Goal: Task Accomplishment & Management: Use online tool/utility

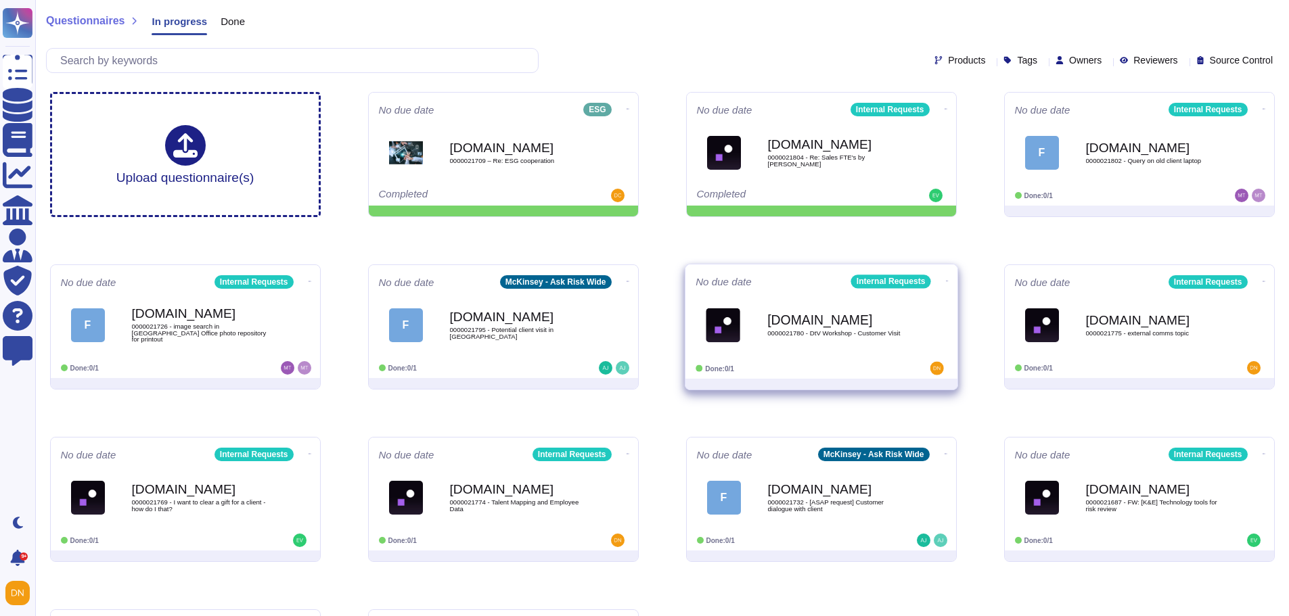
click at [900, 337] on div "[DOMAIN_NAME] 0000021780 - DtV Workshop - Customer Visit" at bounding box center [835, 325] width 137 height 55
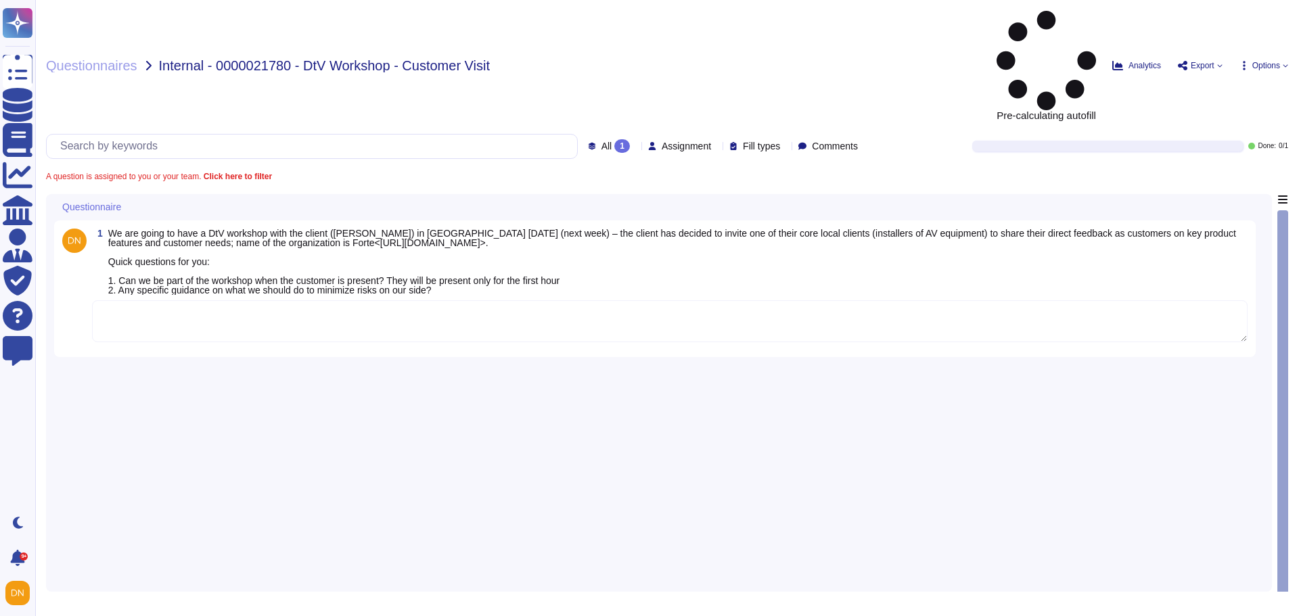
click at [241, 300] on textarea at bounding box center [669, 321] width 1155 height 42
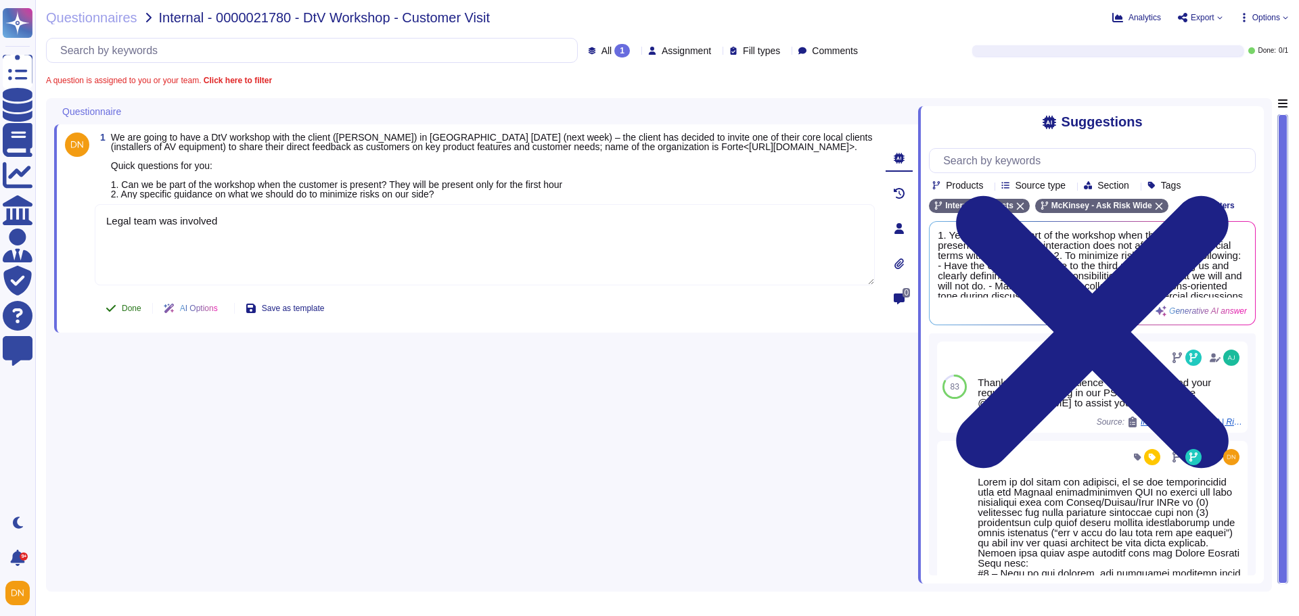
type textarea "Legal team was involved"
click at [134, 313] on span "Done" at bounding box center [132, 308] width 20 height 8
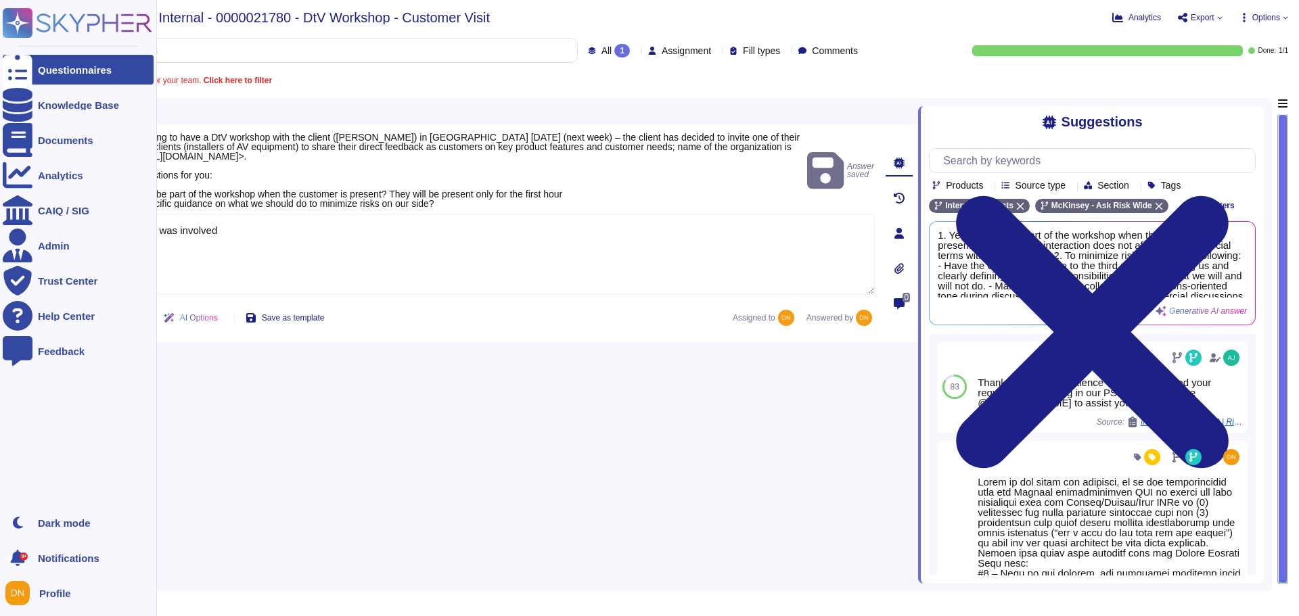
click at [33, 70] on div "Questionnaires" at bounding box center [78, 70] width 151 height 30
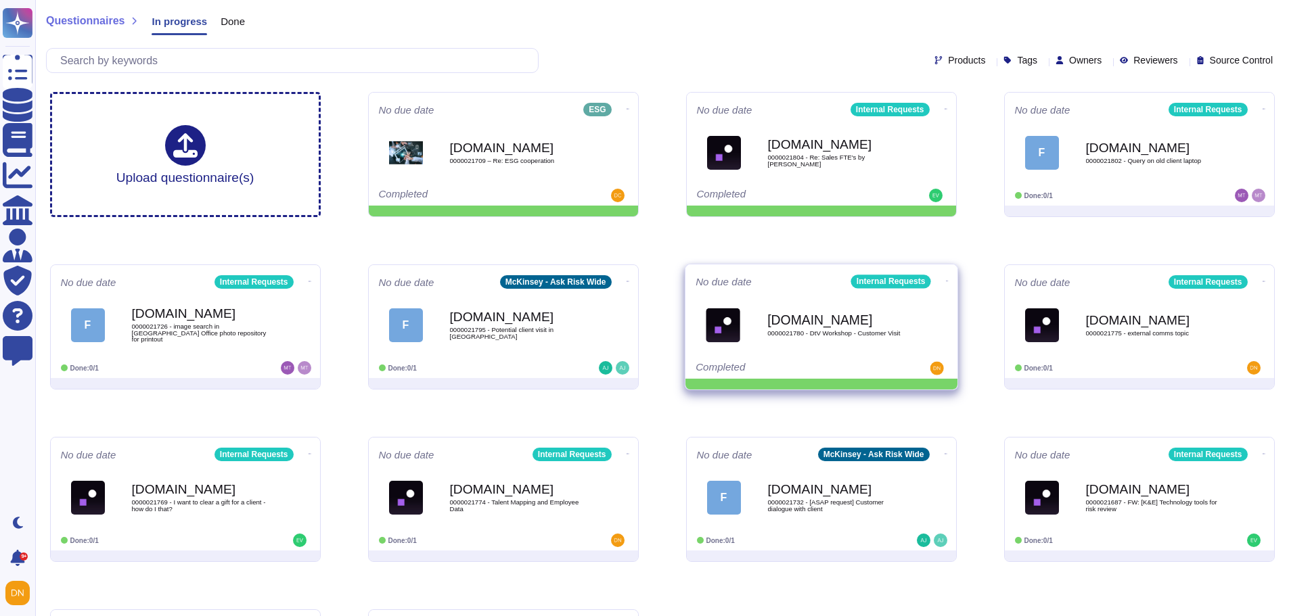
click at [629, 111] on icon at bounding box center [627, 109] width 3 height 3
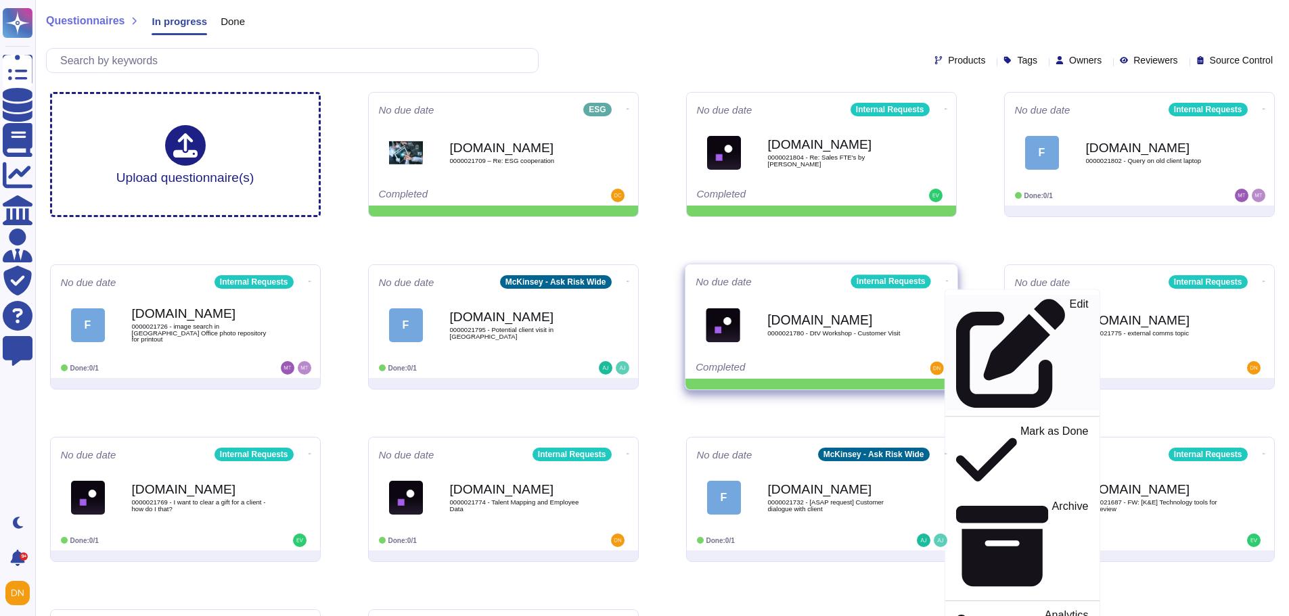
click at [955, 304] on icon at bounding box center [1009, 353] width 109 height 109
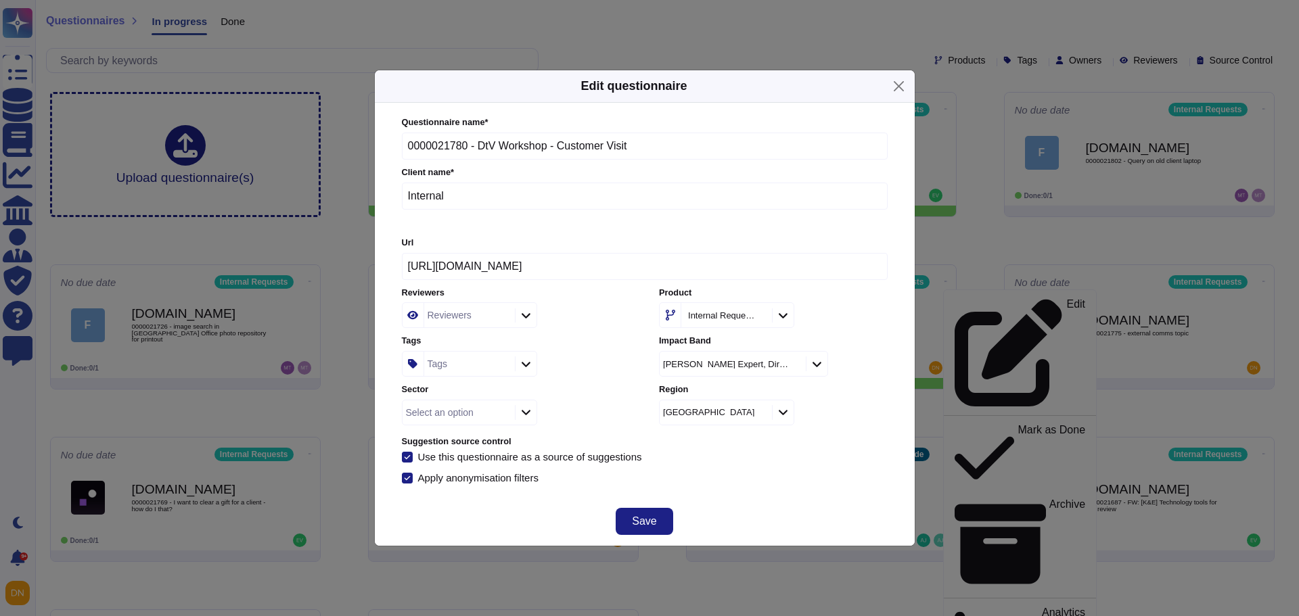
click at [449, 372] on div "Tags" at bounding box center [467, 364] width 87 height 24
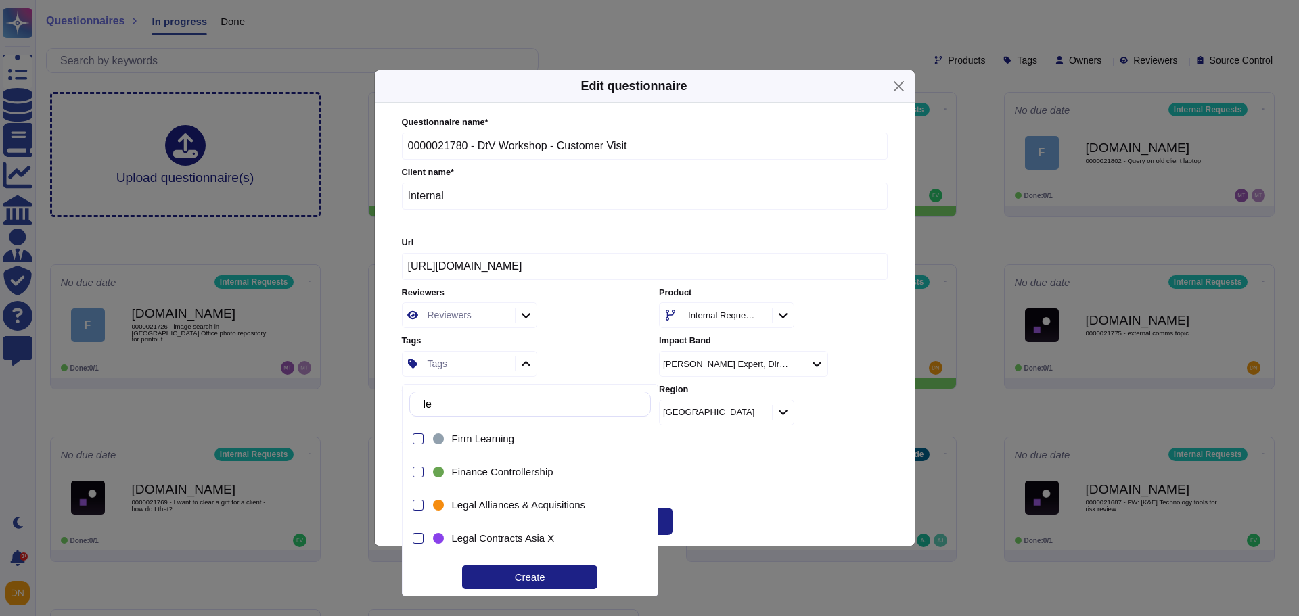
type input "leg"
click at [547, 467] on span "Legal Contracts Americas" at bounding box center [510, 469] width 116 height 12
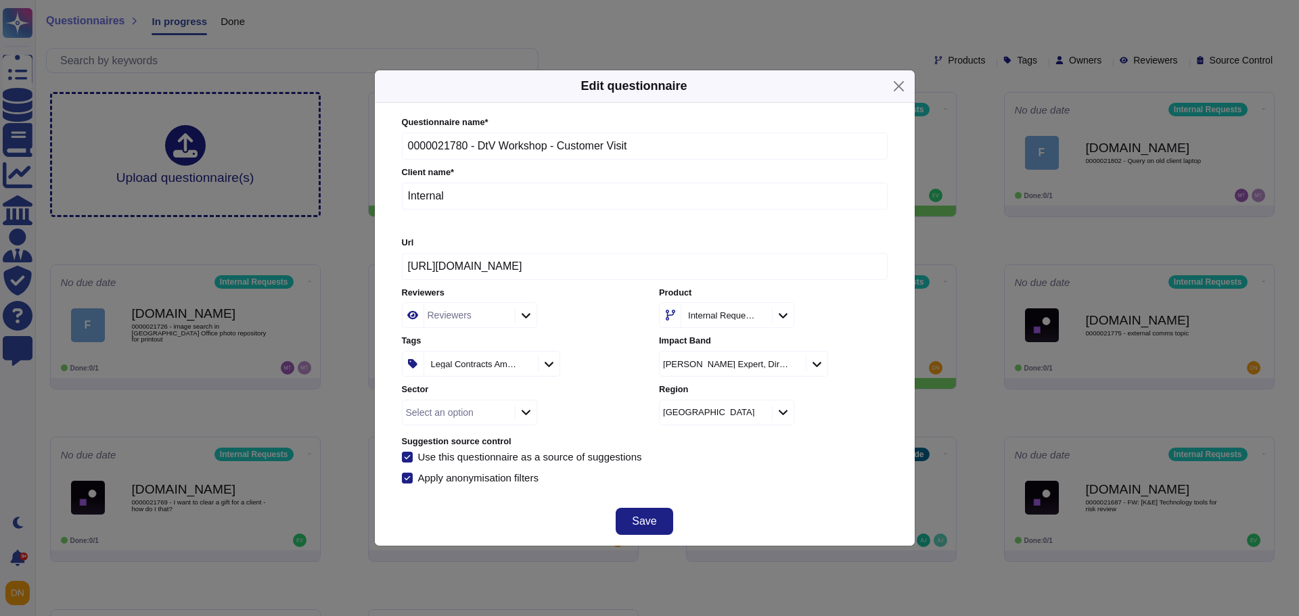
click at [760, 503] on div "Save" at bounding box center [645, 521] width 540 height 49
click at [652, 522] on span "Save" at bounding box center [644, 521] width 24 height 11
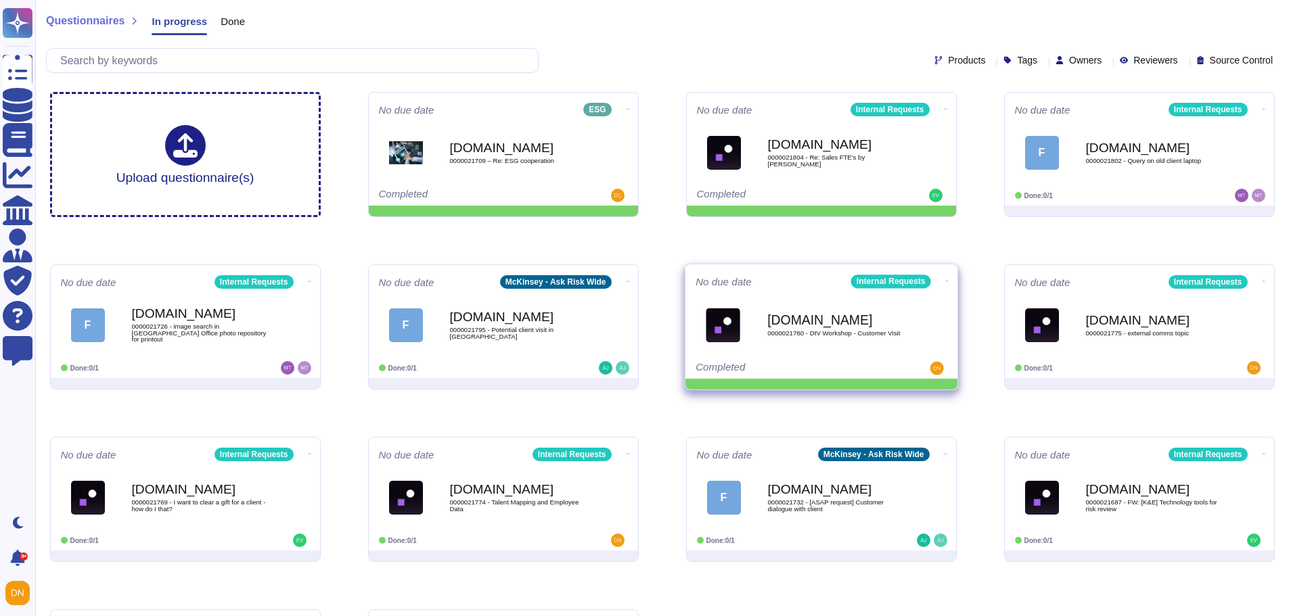
click at [629, 111] on icon at bounding box center [627, 109] width 3 height 3
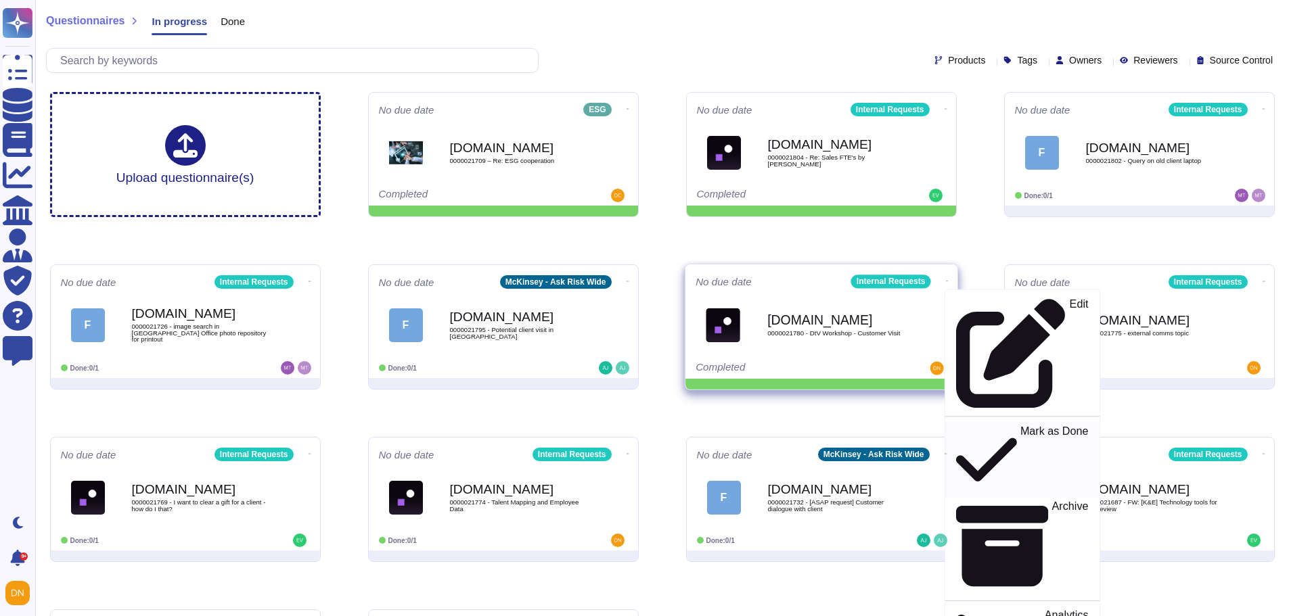
click at [955, 425] on icon at bounding box center [985, 460] width 61 height 70
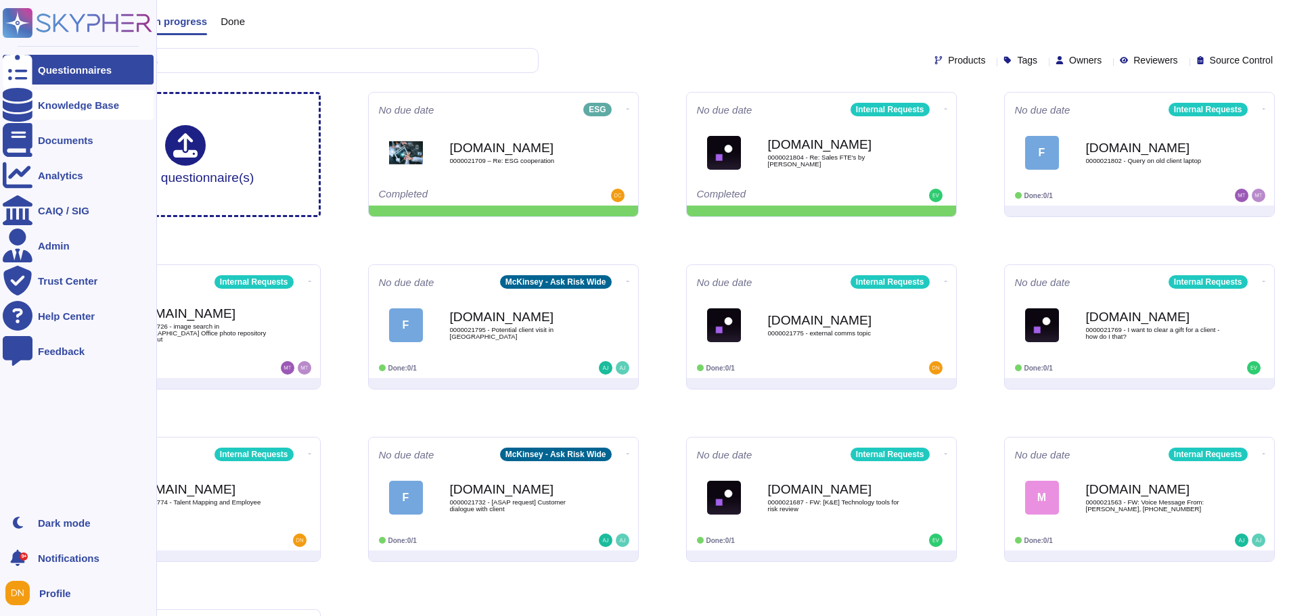
click at [18, 104] on icon at bounding box center [18, 105] width 30 height 34
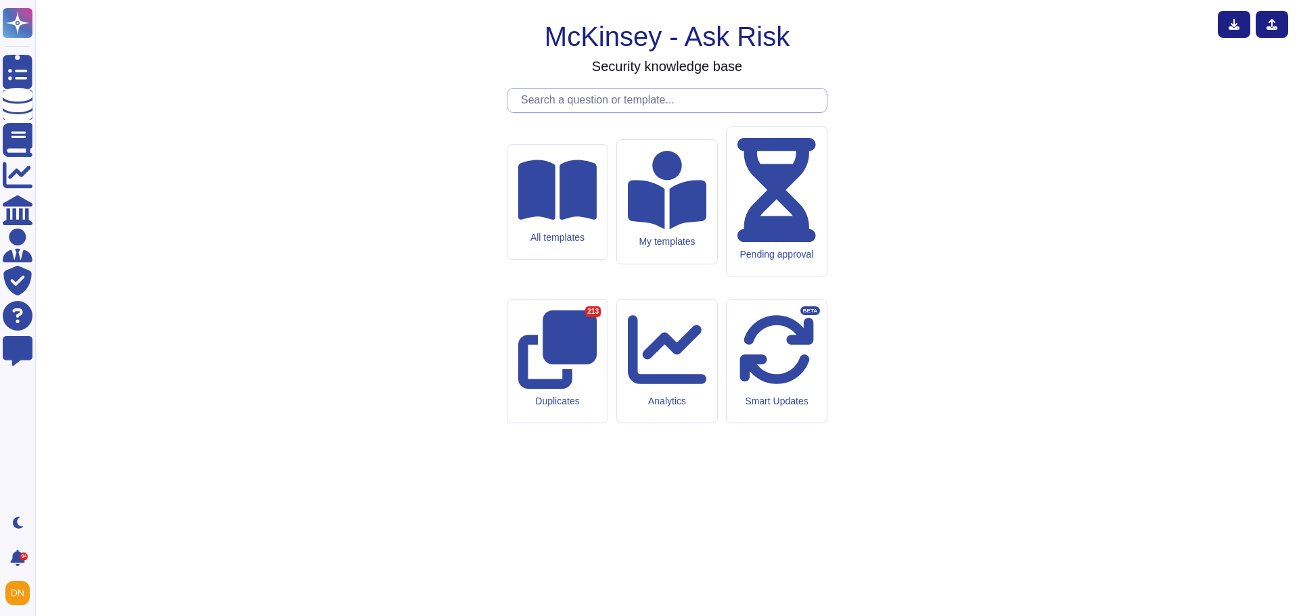
click at [552, 112] on input "text" at bounding box center [670, 101] width 313 height 24
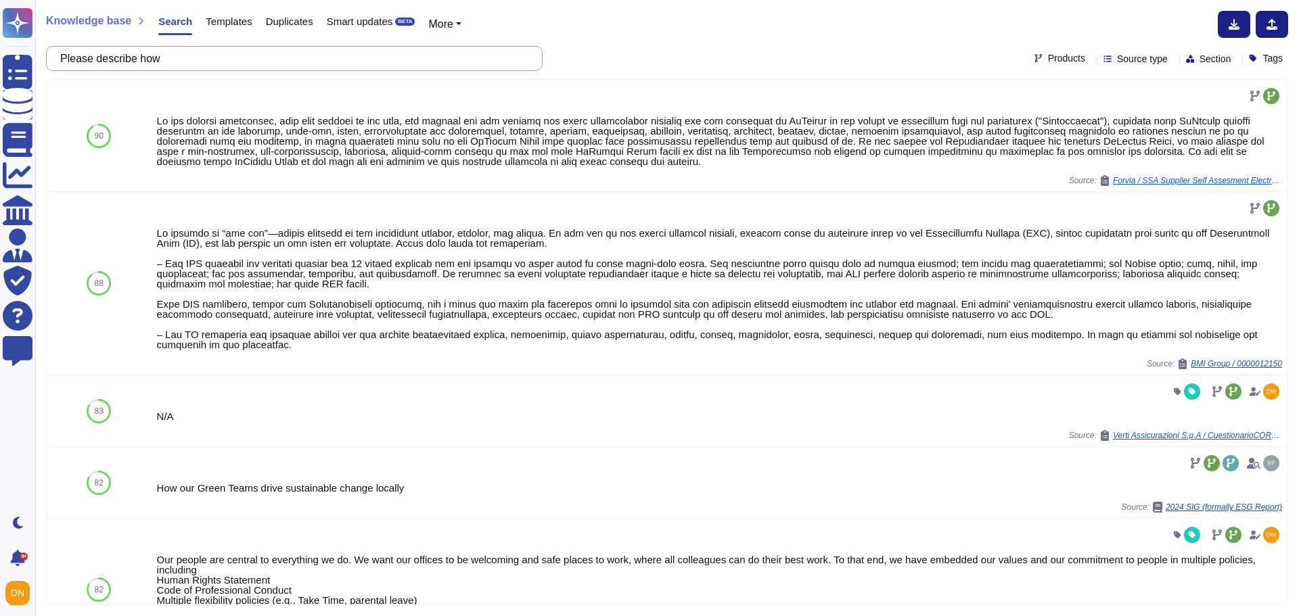
paste input "your organisation undertake checks to ensure child labour is not being used wit…"
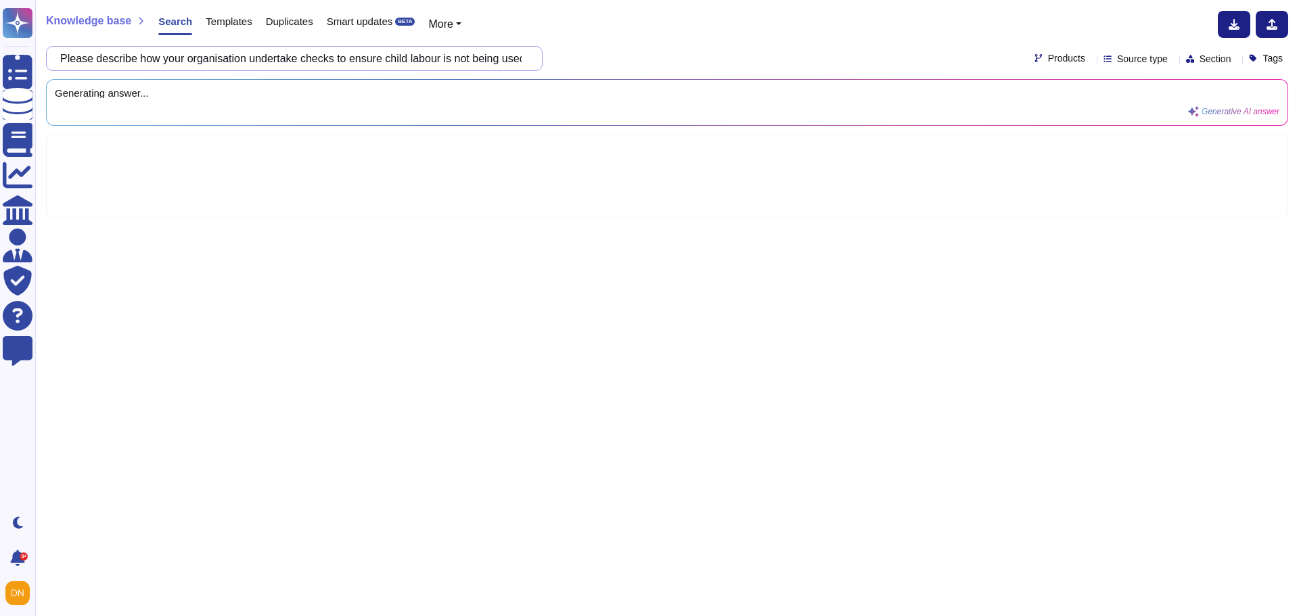
scroll to position [0, 235]
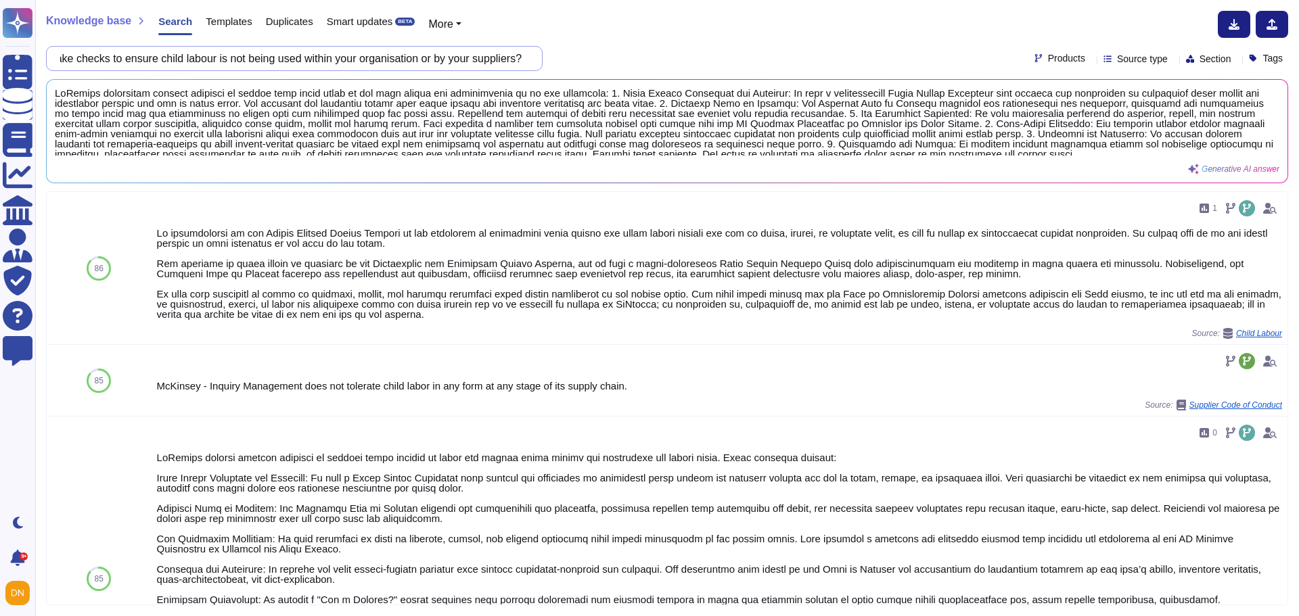
type input "Please describe how your organisation undertake checks to ensure child labour i…"
click at [446, 55] on input "Please describe how your organisation undertake checks to ensure child labour i…" at bounding box center [290, 59] width 475 height 24
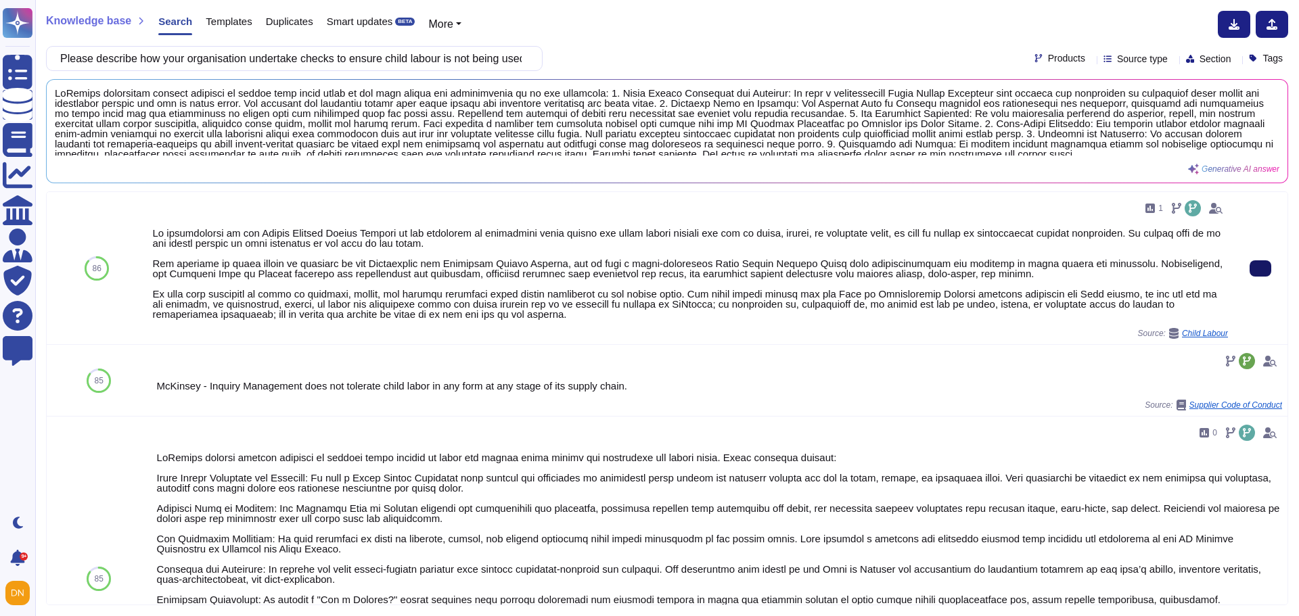
click at [1251, 262] on button at bounding box center [1260, 268] width 22 height 16
